Goal: Information Seeking & Learning: Learn about a topic

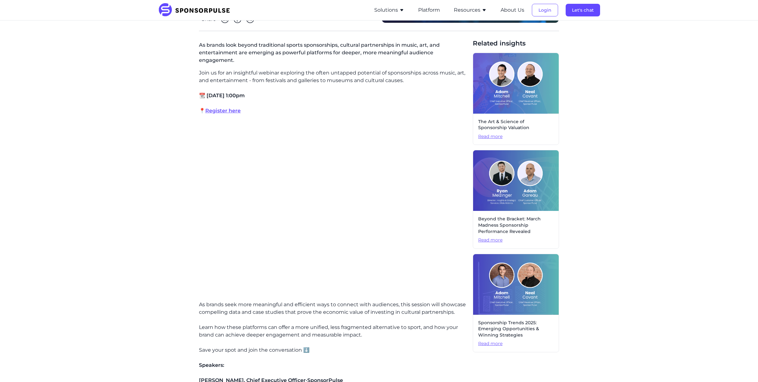
click at [462, 9] on button "Resources" at bounding box center [470, 10] width 33 height 8
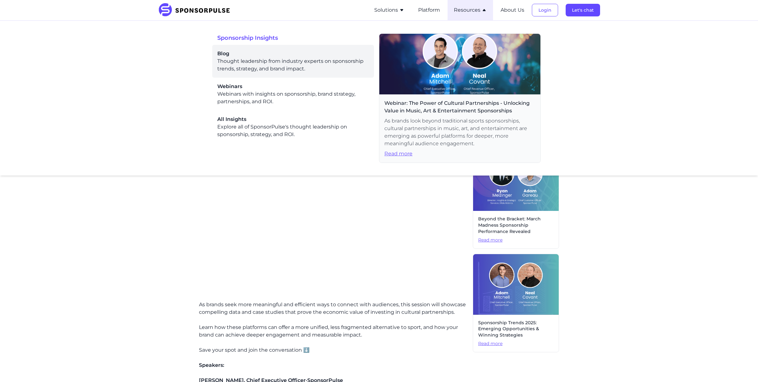
click at [230, 61] on div "Blog Thought leadership from industry experts on sponsorship trends, strategy, …" at bounding box center [293, 61] width 152 height 23
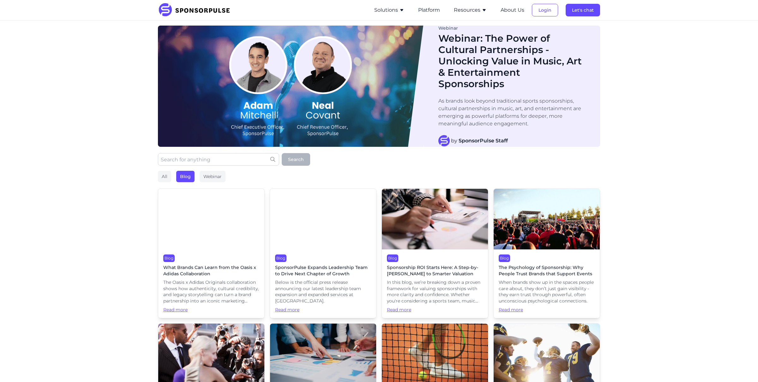
scroll to position [71, 0]
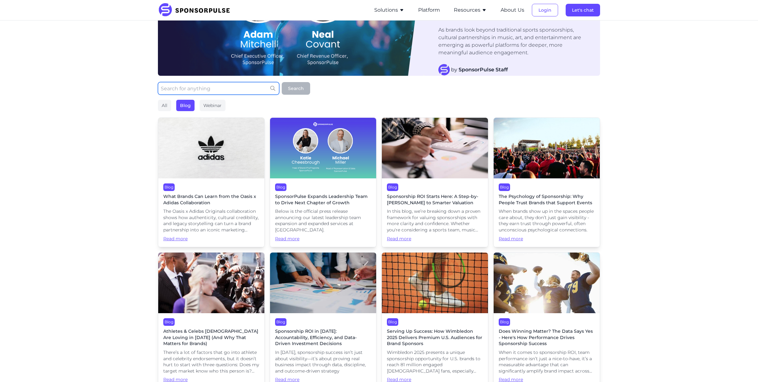
click at [210, 88] on input "text" at bounding box center [218, 88] width 121 height 13
type input "UFC"
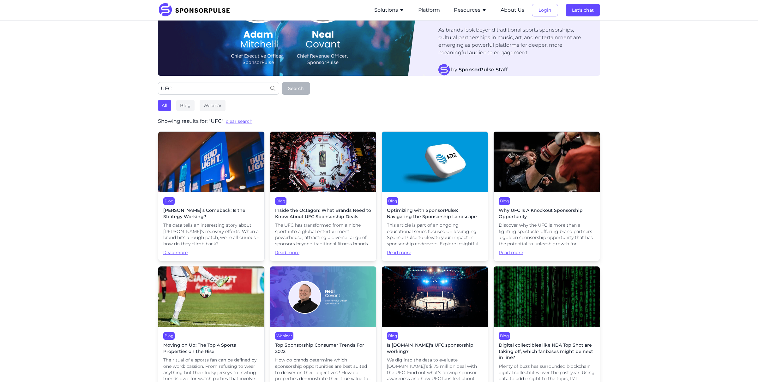
click at [337, 177] on img at bounding box center [323, 162] width 106 height 61
